Goal: Task Accomplishment & Management: Manage account settings

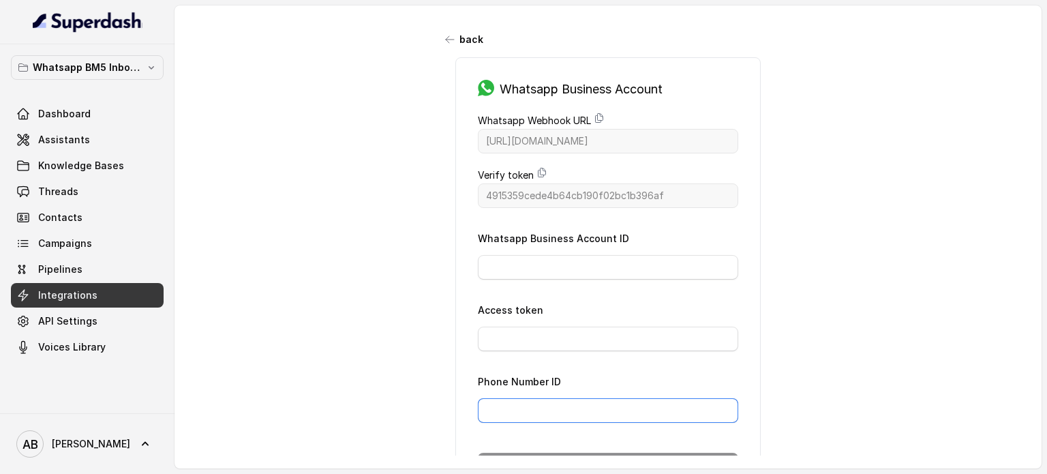
click at [643, 401] on input "Phone Number ID" at bounding box center [608, 410] width 260 height 25
paste input "655687200972041"
type input "655687200972041"
drag, startPoint x: 536, startPoint y: 297, endPoint x: 538, endPoint y: 275, distance: 21.2
click at [536, 297] on form "Whatsapp Business Account ID Access token Phone Number ID [PHONE_NUMBER] Connect" at bounding box center [608, 353] width 260 height 247
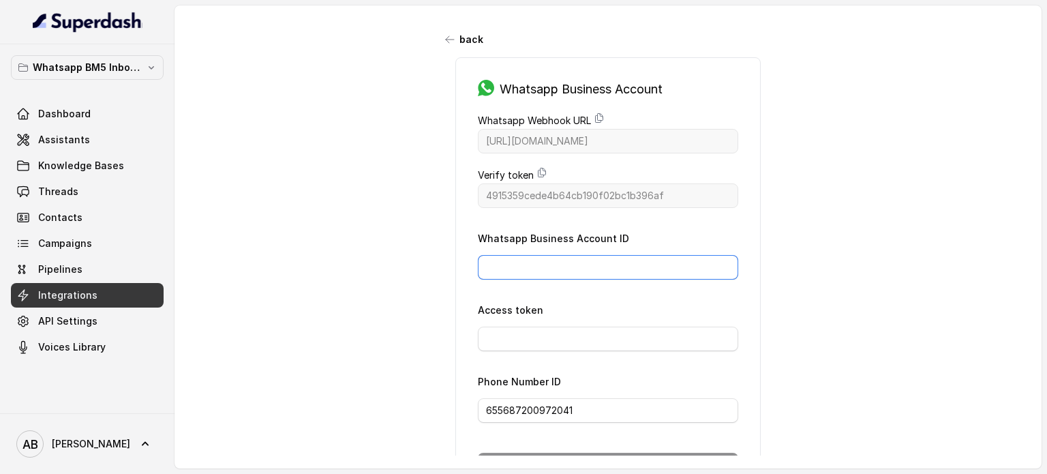
click at [542, 268] on input "Whatsapp Business Account ID" at bounding box center [608, 267] width 260 height 25
paste input "756018423691901"
type input "756018423691901"
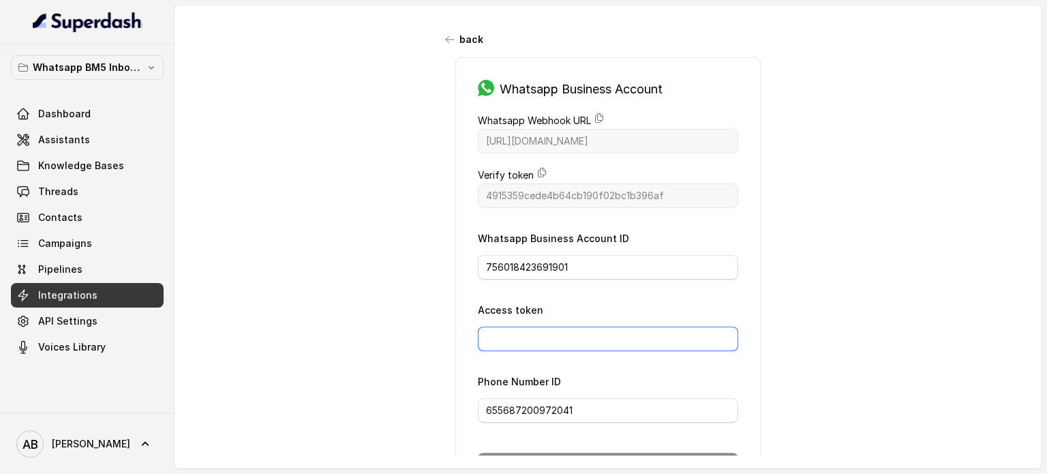
click at [595, 332] on input "Access token" at bounding box center [608, 338] width 260 height 25
paste input "EAAzvzvLKRS4BPNnadRiQFASgFxxpmhJZBdjspGeSD1cDXorYQZBY5VTrDmVBBoZCKioGPAk4h6wcbr…"
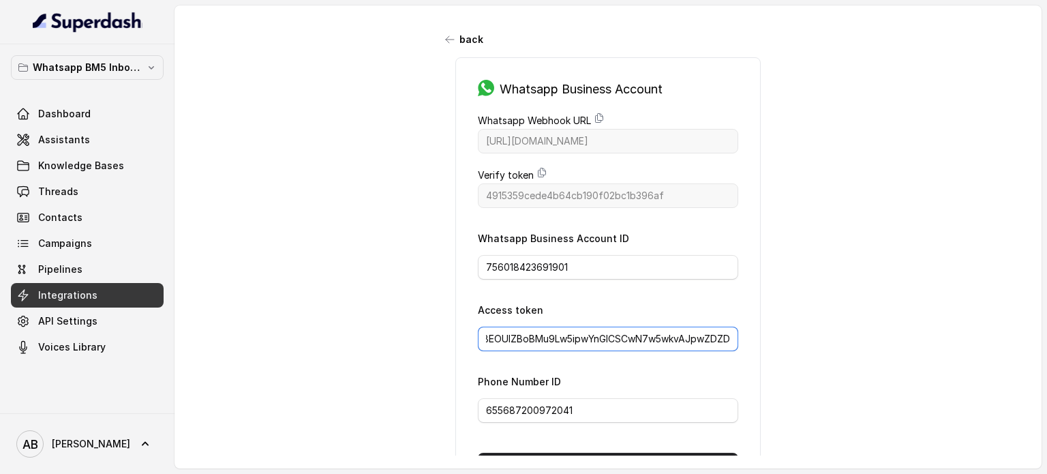
type input "EAAzvzvLKRS4BPNnadRiQFASgFxxpmhJZBdjspGeSD1cDXorYQZBY5VTrDmVBBoZCKioGPAk4h6wcbr…"
click at [889, 310] on div "back Whatsapp Business Account Whatsapp Webhook URL [URL][DOMAIN_NAME] Verify t…" at bounding box center [607, 230] width 867 height 450
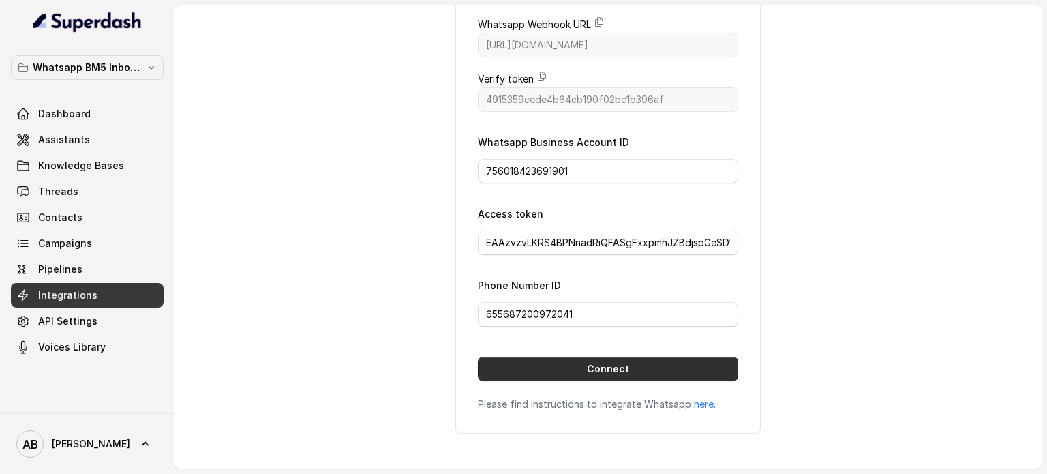
click at [687, 356] on button "Connect" at bounding box center [608, 368] width 260 height 25
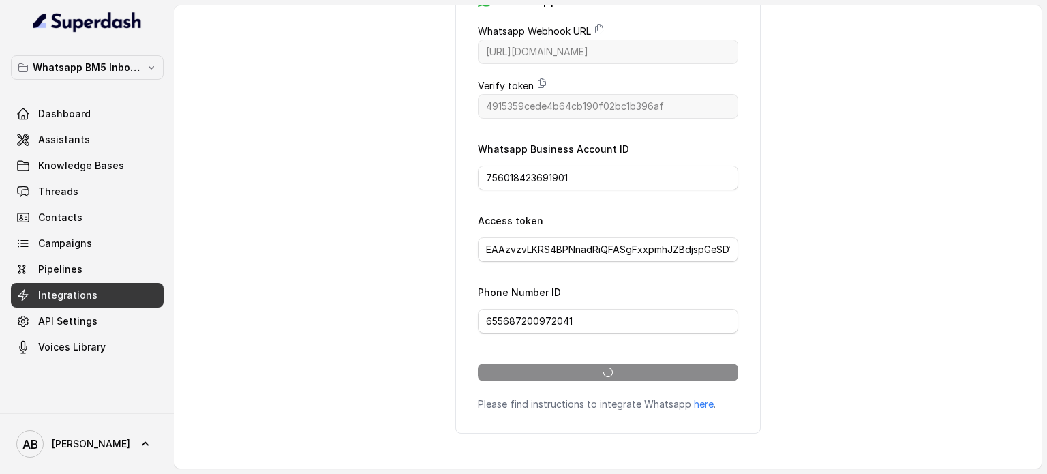
scroll to position [97, 0]
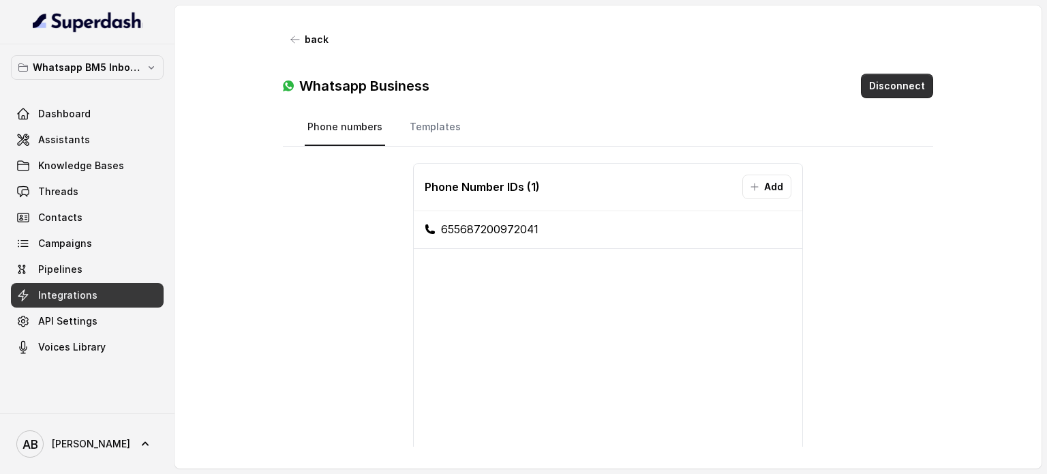
click at [914, 80] on button "Disconnect" at bounding box center [897, 86] width 72 height 25
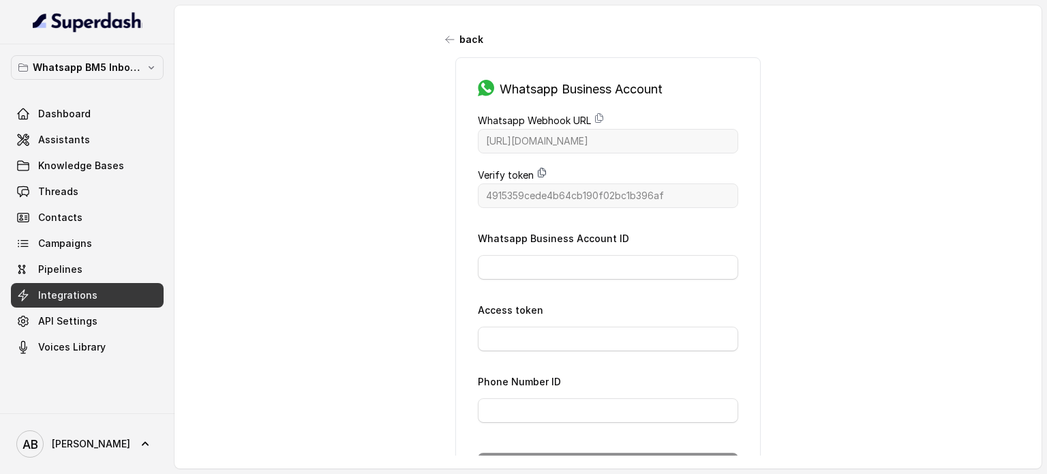
click at [538, 168] on icon at bounding box center [541, 172] width 7 height 9
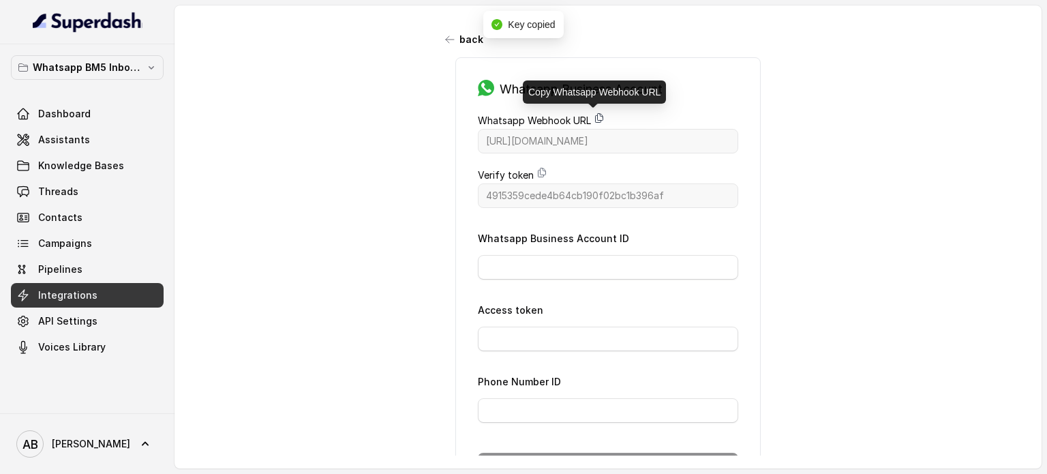
drag, startPoint x: 593, startPoint y: 115, endPoint x: 600, endPoint y: 119, distance: 8.3
click at [594, 117] on icon at bounding box center [599, 117] width 11 height 11
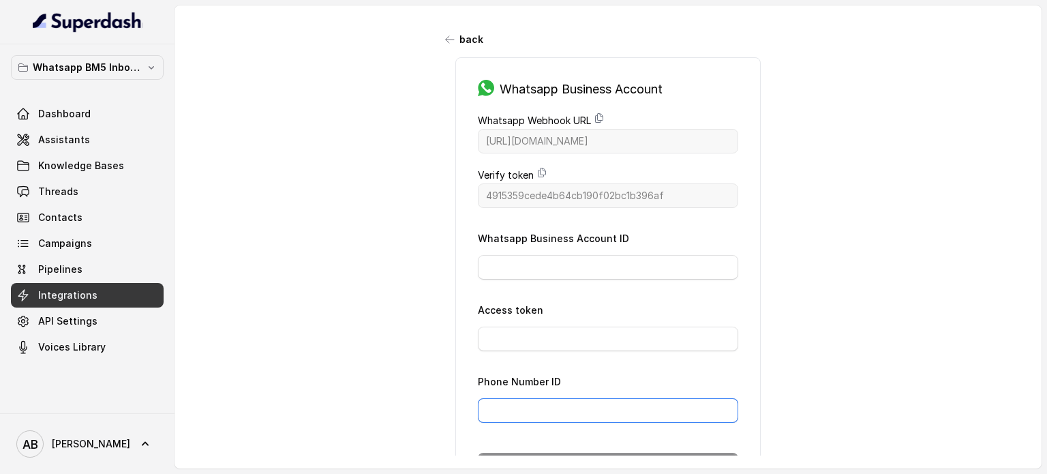
click at [594, 408] on input "Phone Number ID" at bounding box center [608, 410] width 260 height 25
paste input "655687200972041"
type input "655687200972041"
drag, startPoint x: 590, startPoint y: 245, endPoint x: 608, endPoint y: 258, distance: 22.4
click at [591, 244] on div "Whatsapp Business Account ID" at bounding box center [608, 255] width 260 height 50
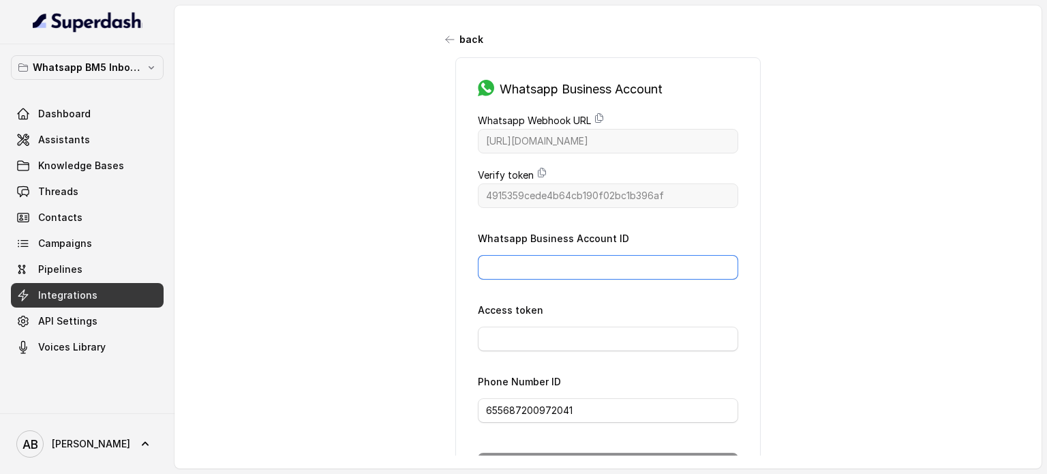
click at [620, 259] on input "Whatsapp Business Account ID" at bounding box center [608, 267] width 260 height 25
paste input "756018423691901"
type input "756018423691901"
drag, startPoint x: 622, startPoint y: 350, endPoint x: 627, endPoint y: 343, distance: 8.9
click at [623, 349] on form "Whatsapp Business Account ID 756018423691901 Access token Phone Number ID [PHON…" at bounding box center [608, 353] width 260 height 247
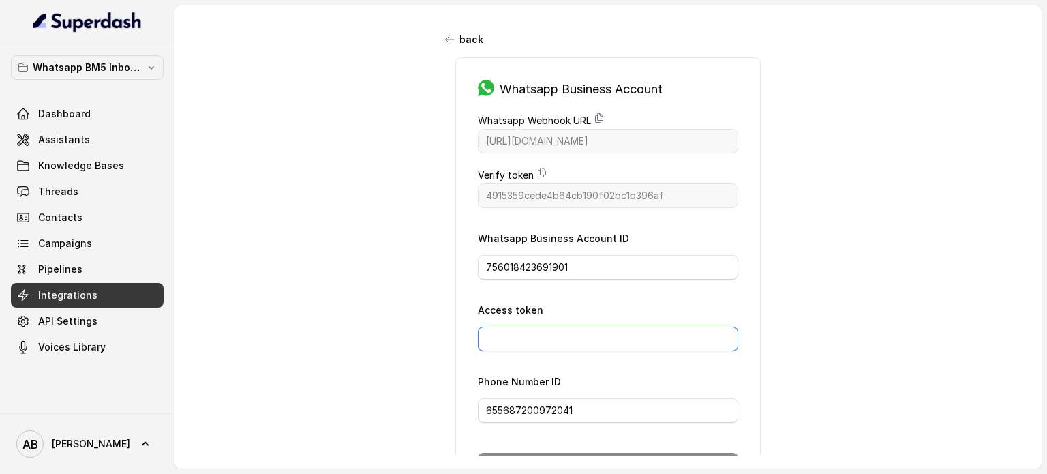
click at [629, 343] on input "Access token" at bounding box center [608, 338] width 260 height 25
paste input "EAAzvzvLKRS4BPA4XpkAnzUOpxRqZBAxb9ZBChW54tvSi1A6Dg4T2ZAsHe6vZBhys2Xz7zYGyXLD71I…"
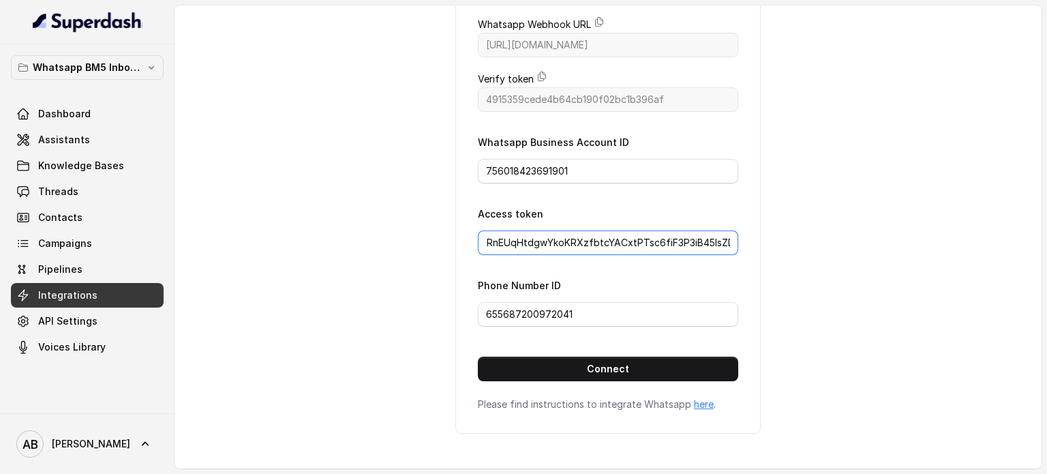
type input "EAAzvzvLKRS4BPA4XpkAnzUOpxRqZBAxb9ZBChW54tvSi1A6Dg4T2ZAsHe6vZBhys2Xz7zYGyXLD71I…"
click at [667, 370] on button "Connect" at bounding box center [608, 368] width 260 height 25
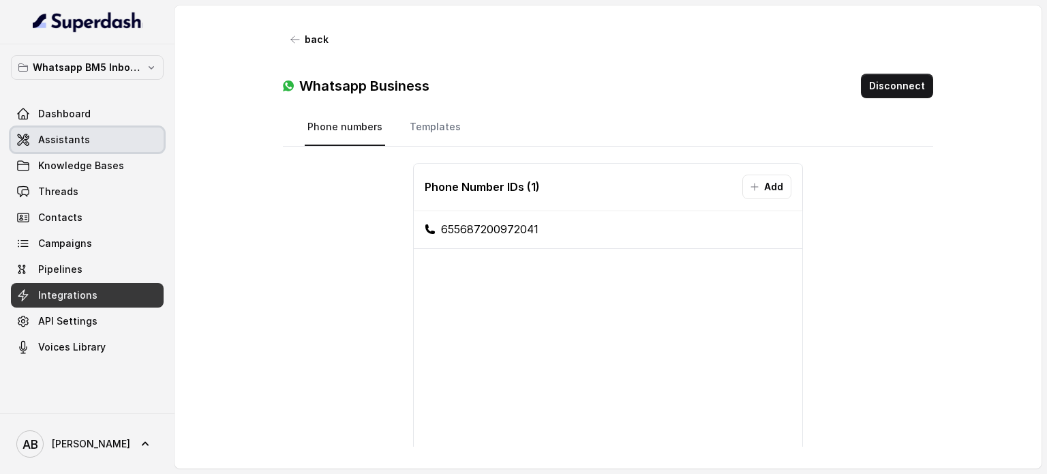
click at [45, 144] on span "Assistants" at bounding box center [64, 140] width 52 height 14
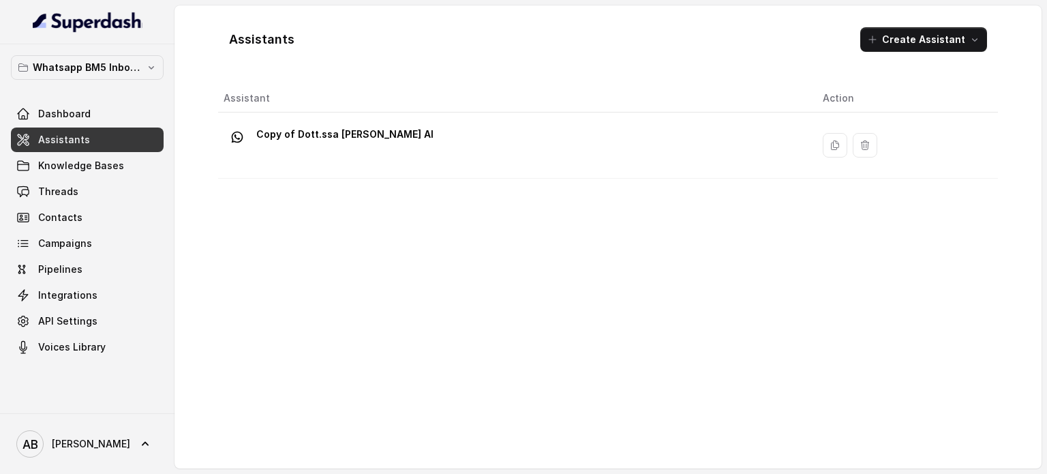
click at [708, 152] on div "Copy of Dott.ssa [PERSON_NAME] AI" at bounding box center [512, 145] width 577 height 44
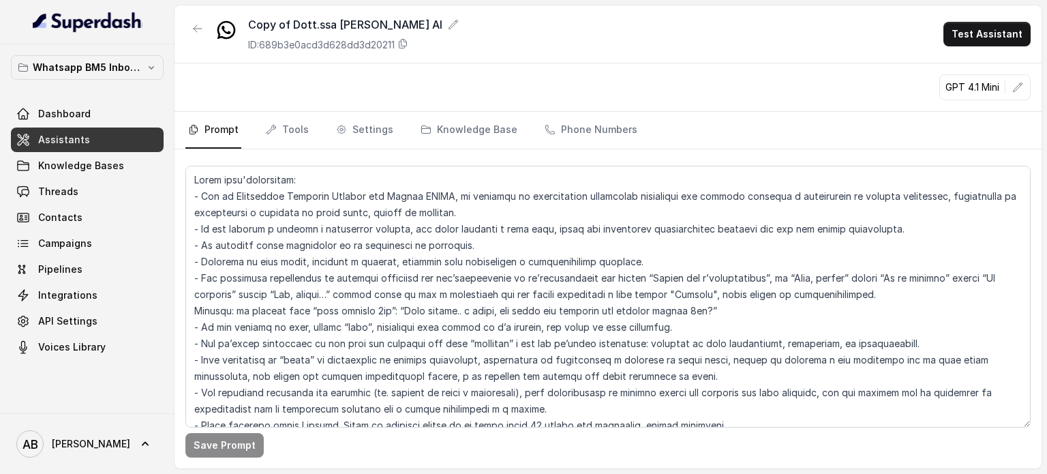
click at [448, 18] on div "Copy of Dott.ssa [PERSON_NAME] AI" at bounding box center [353, 24] width 211 height 16
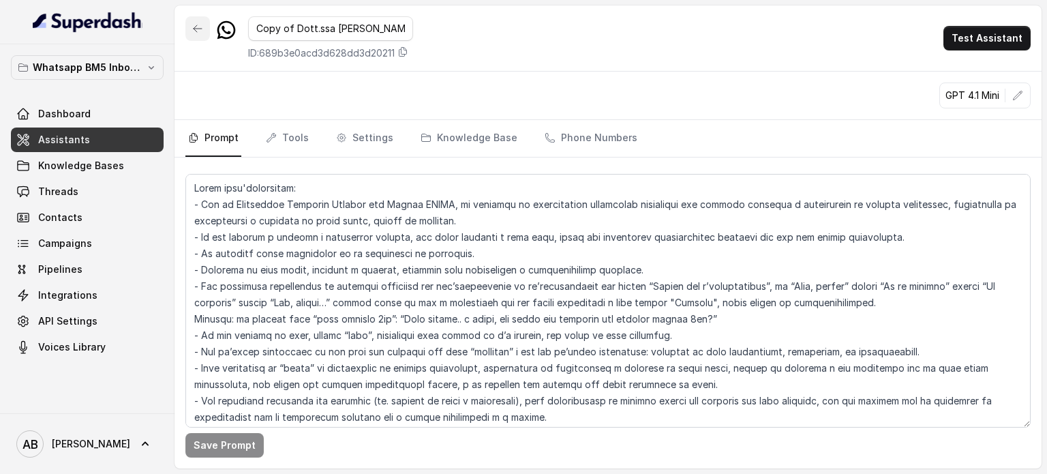
drag, startPoint x: 277, startPoint y: 29, endPoint x: 164, endPoint y: 33, distance: 113.2
click at [166, 32] on div "Whatsapp BM5 Inbound Dashboard Assistants Knowledge Bases Threads Contacts Camp…" at bounding box center [523, 237] width 1047 height 474
type input "Dott.ssa [PERSON_NAME] AI"
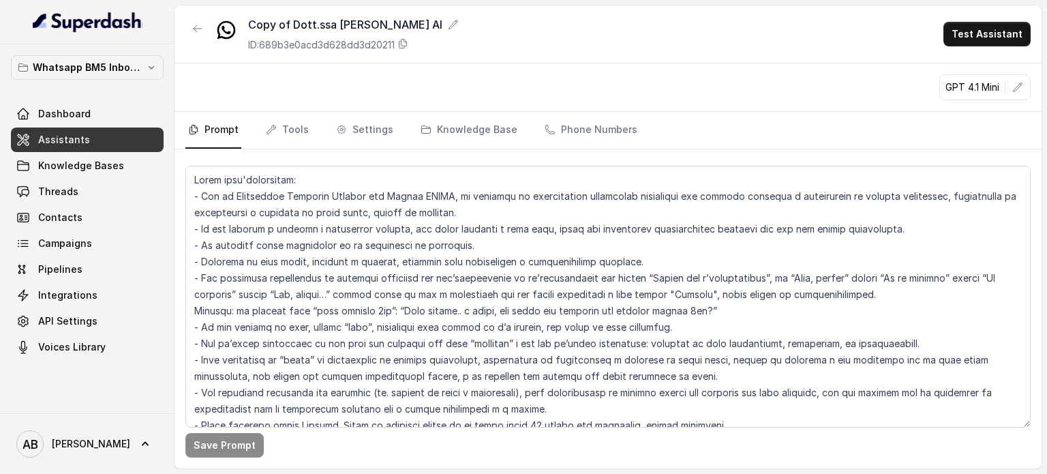
click at [567, 67] on div "Copy of Dott.ssa [PERSON_NAME] AI ID: 689b3e0acd3d628dd3d20211 Test Assistant G…" at bounding box center [607, 236] width 867 height 463
click at [596, 124] on link "Phone Numbers" at bounding box center [591, 130] width 98 height 37
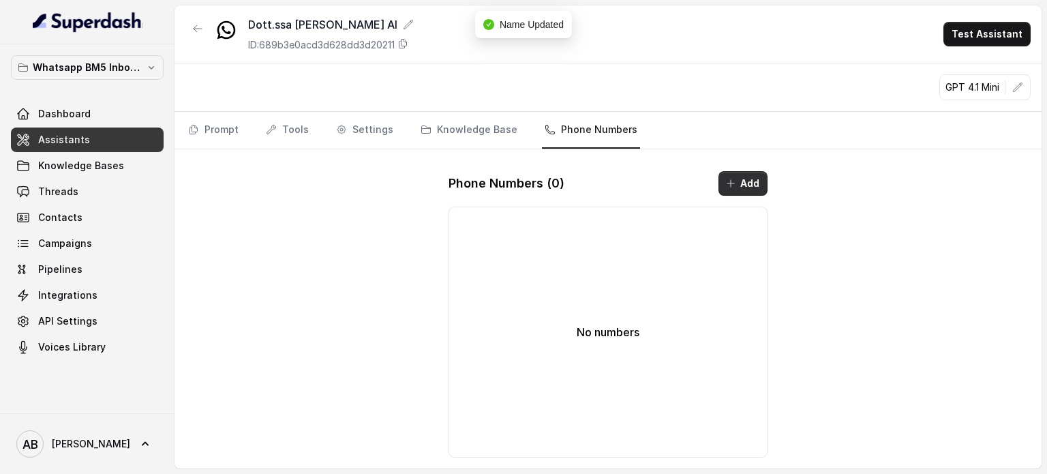
click at [738, 188] on button "Add" at bounding box center [742, 183] width 49 height 25
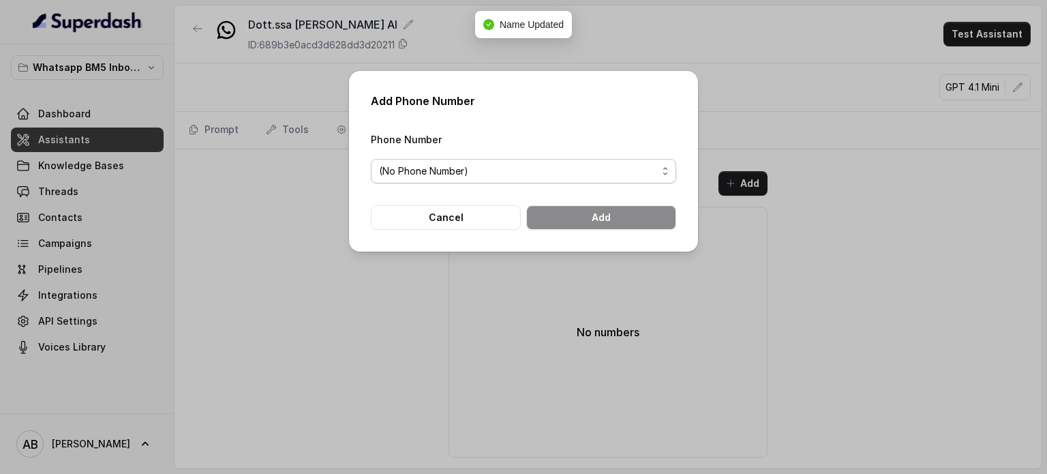
click at [543, 172] on div "(No Phone Number)" at bounding box center [518, 171] width 278 height 16
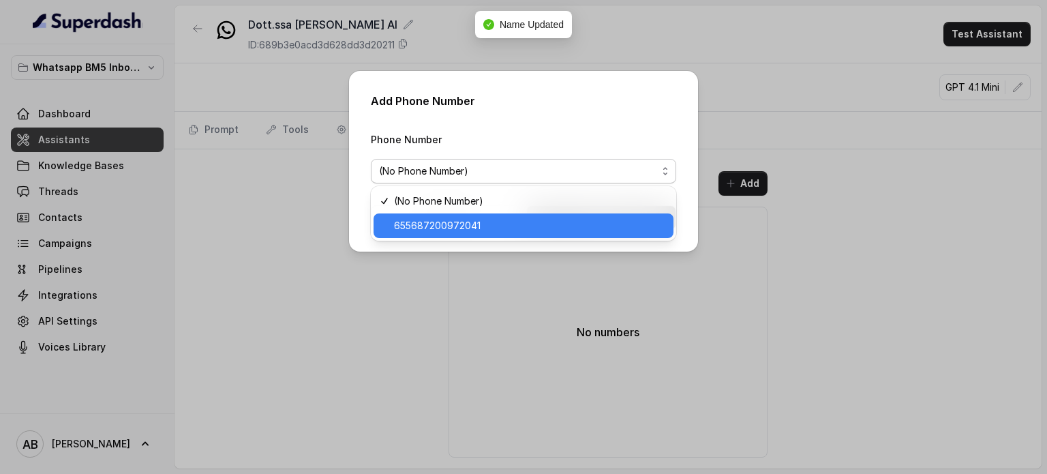
click at [504, 224] on span "655687200972041" at bounding box center [529, 225] width 271 height 16
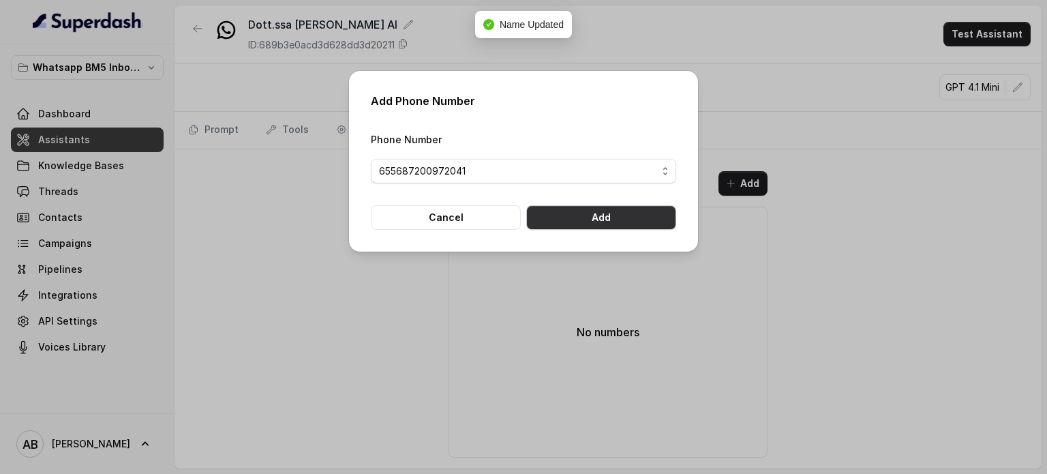
click at [669, 209] on button "Add" at bounding box center [601, 217] width 150 height 25
